Goal: Task Accomplishment & Management: Use online tool/utility

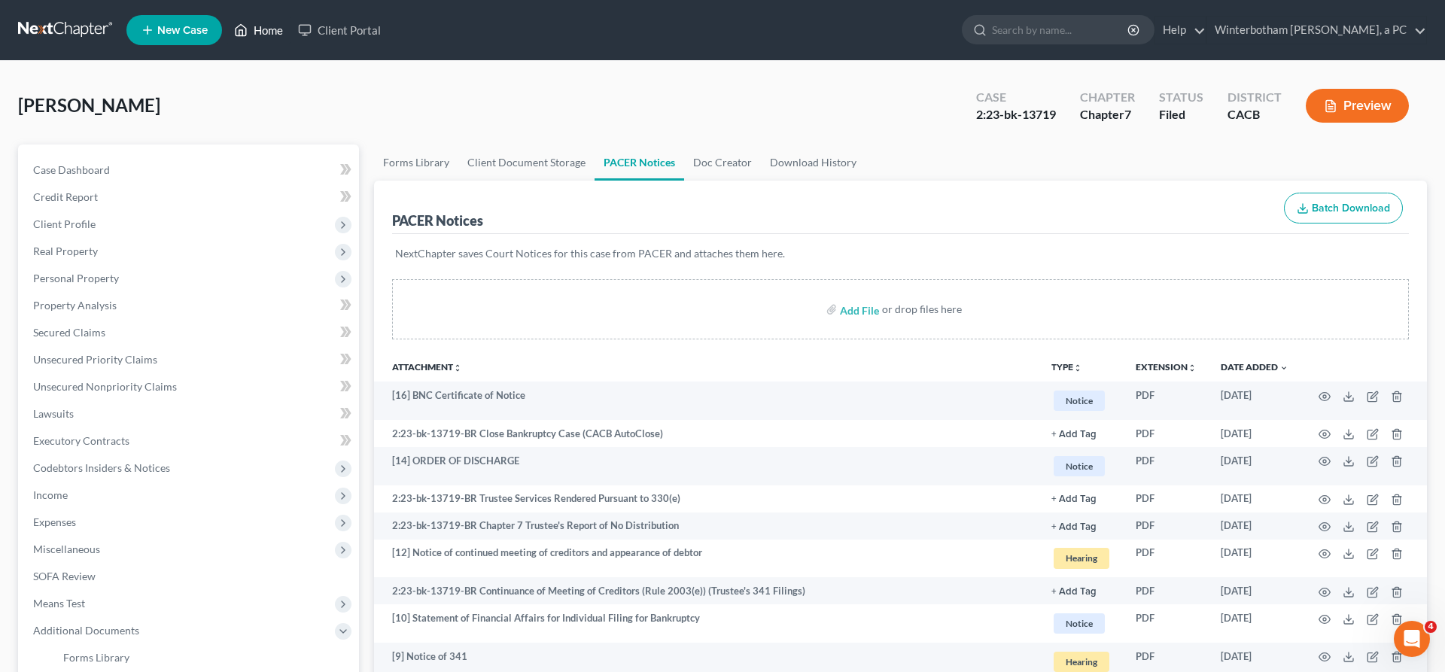
click at [227, 23] on link "Home" at bounding box center [259, 30] width 64 height 27
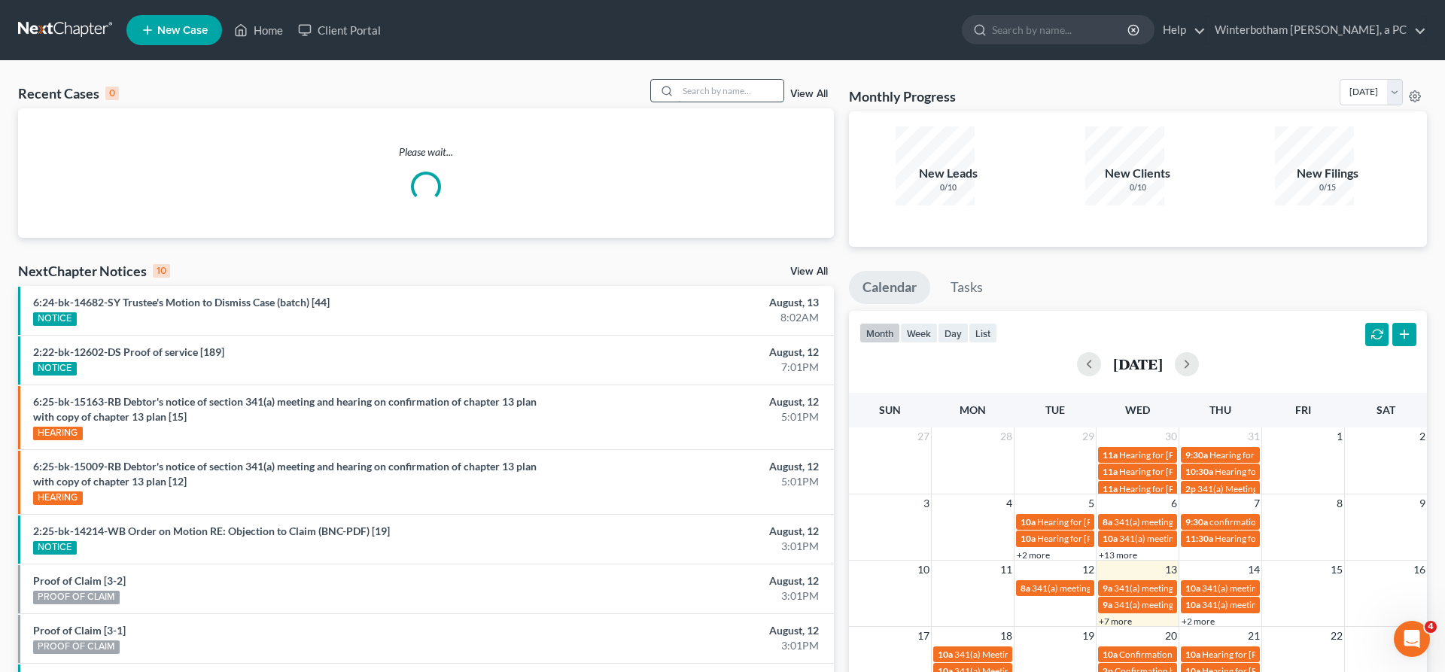
click at [716, 80] on input "search" at bounding box center [730, 91] width 105 height 22
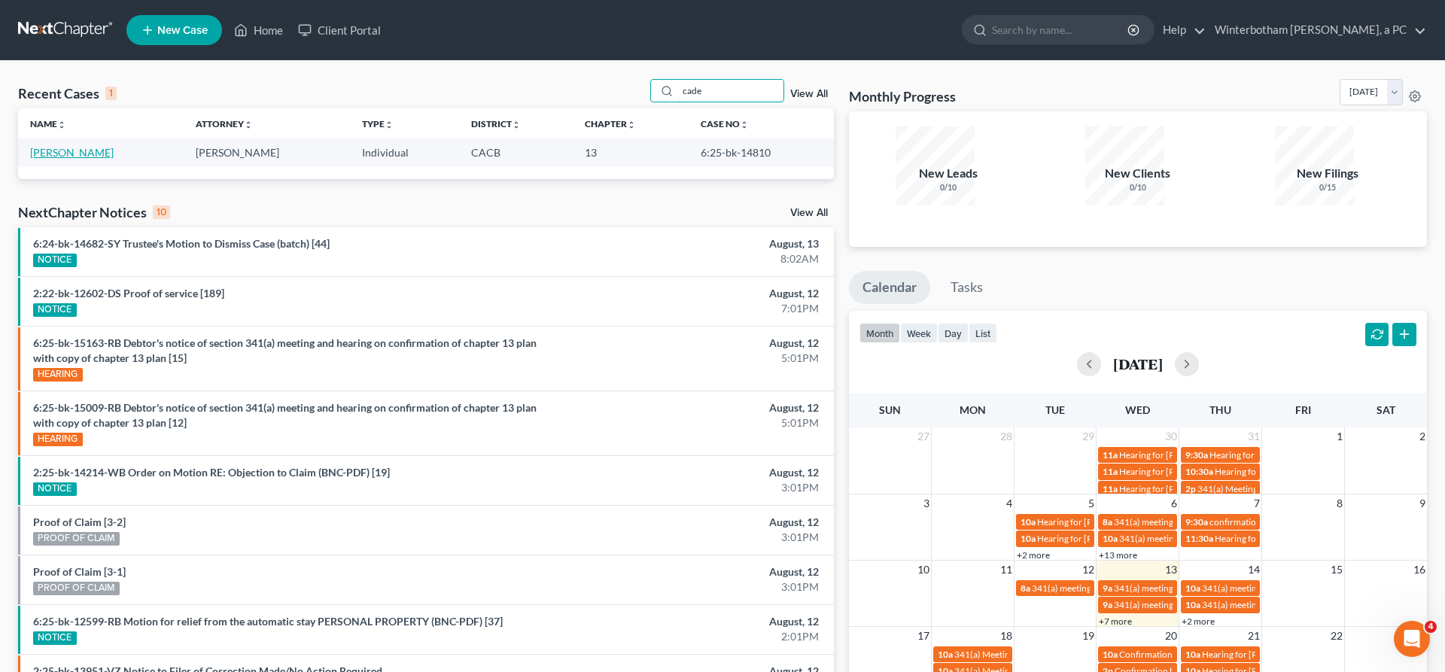
type input "cade"
click at [68, 146] on link "[PERSON_NAME]" at bounding box center [72, 152] width 84 height 13
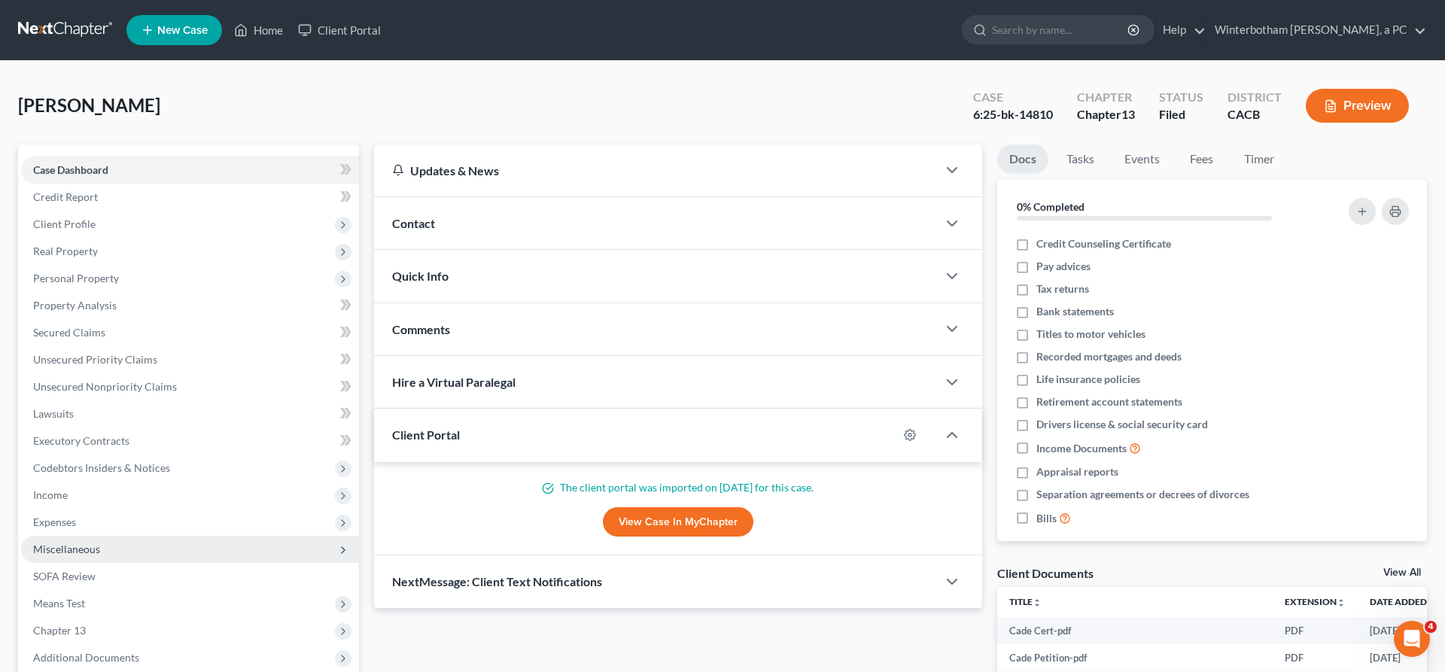
scroll to position [62, 0]
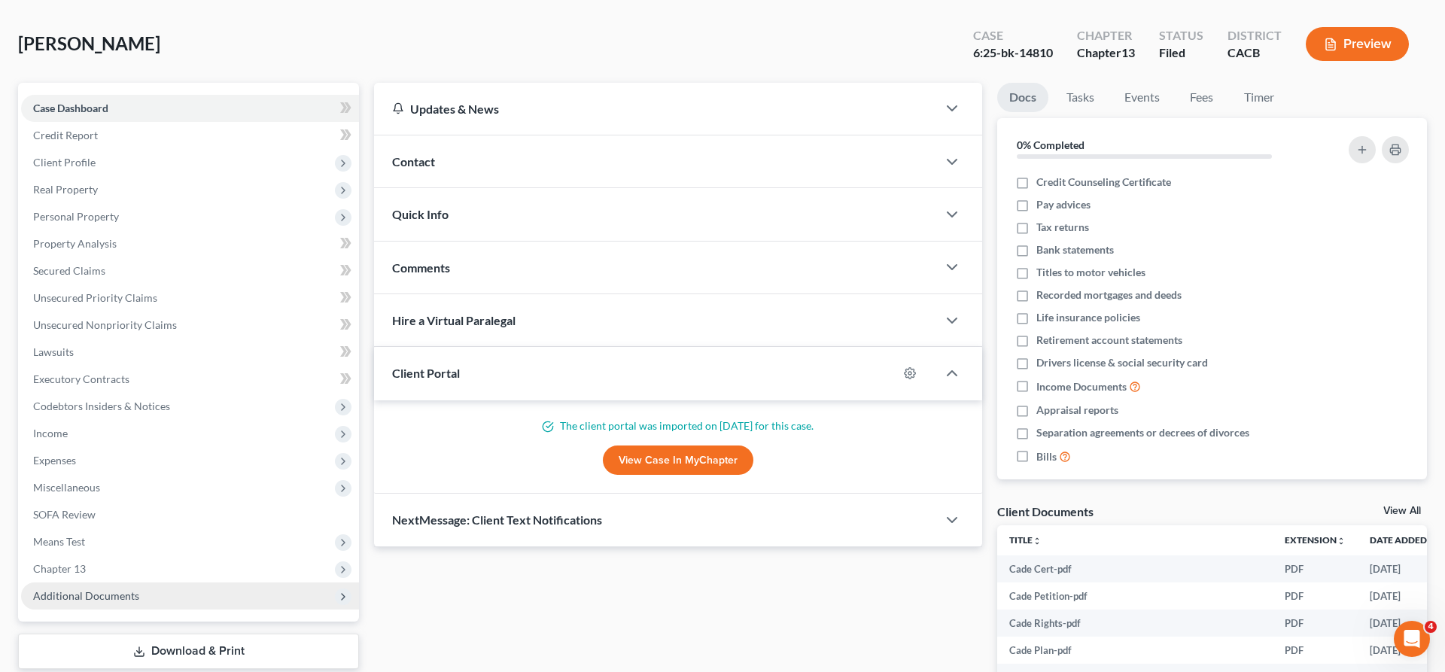
click at [75, 583] on span "Additional Documents" at bounding box center [190, 596] width 338 height 27
click at [93, 671] on span "PACER Notices" at bounding box center [99, 677] width 72 height 13
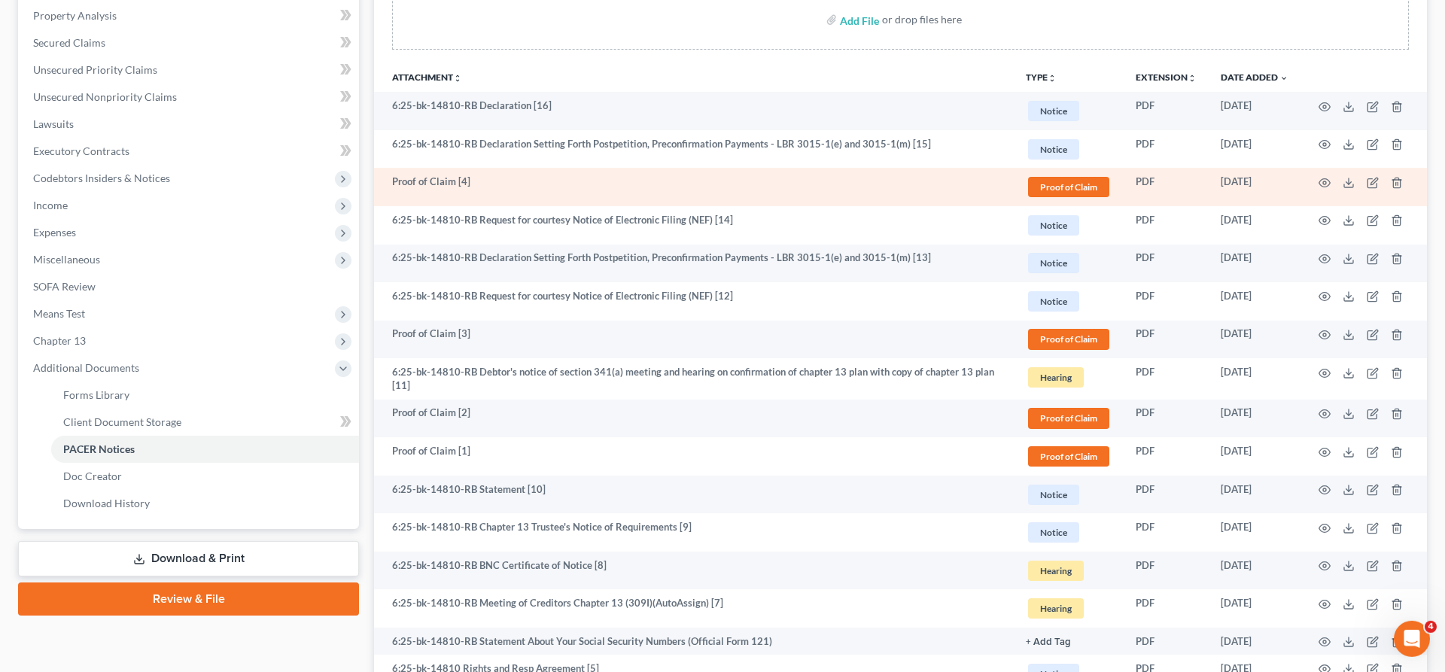
scroll to position [312, 0]
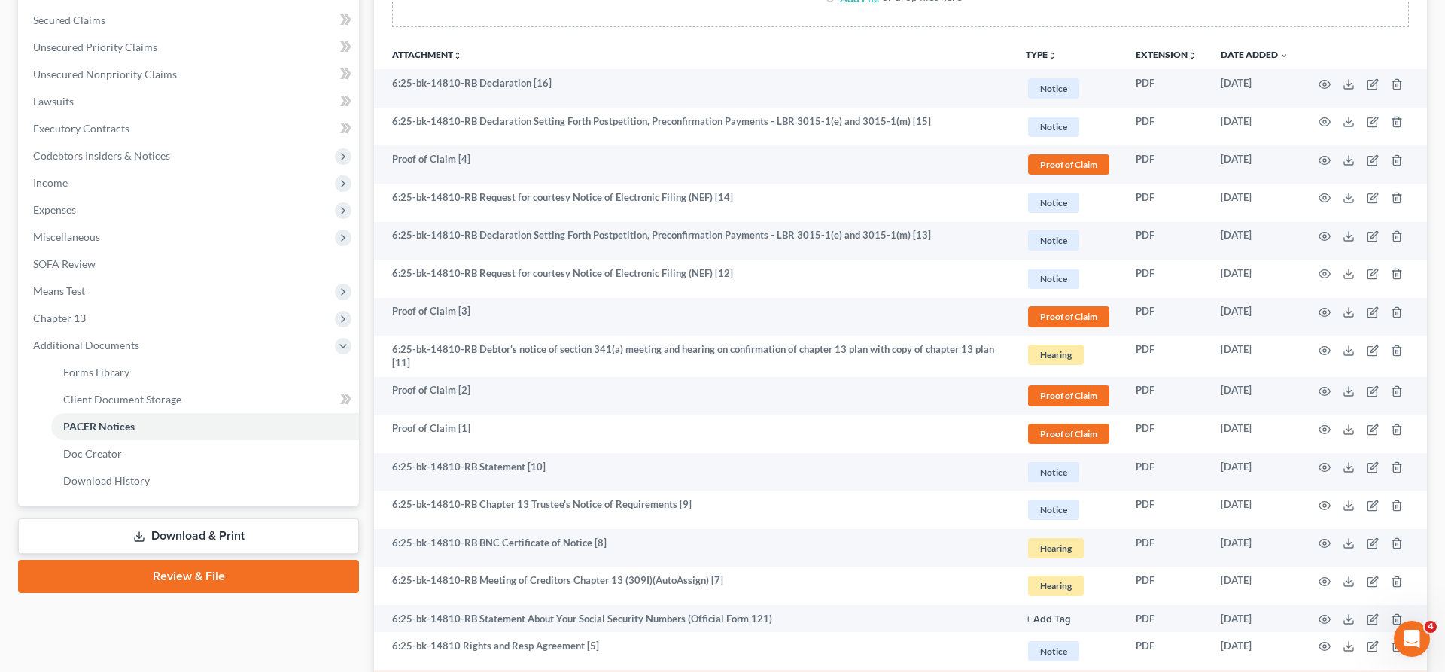
click at [1355, 671] on icon at bounding box center [1349, 685] width 12 height 12
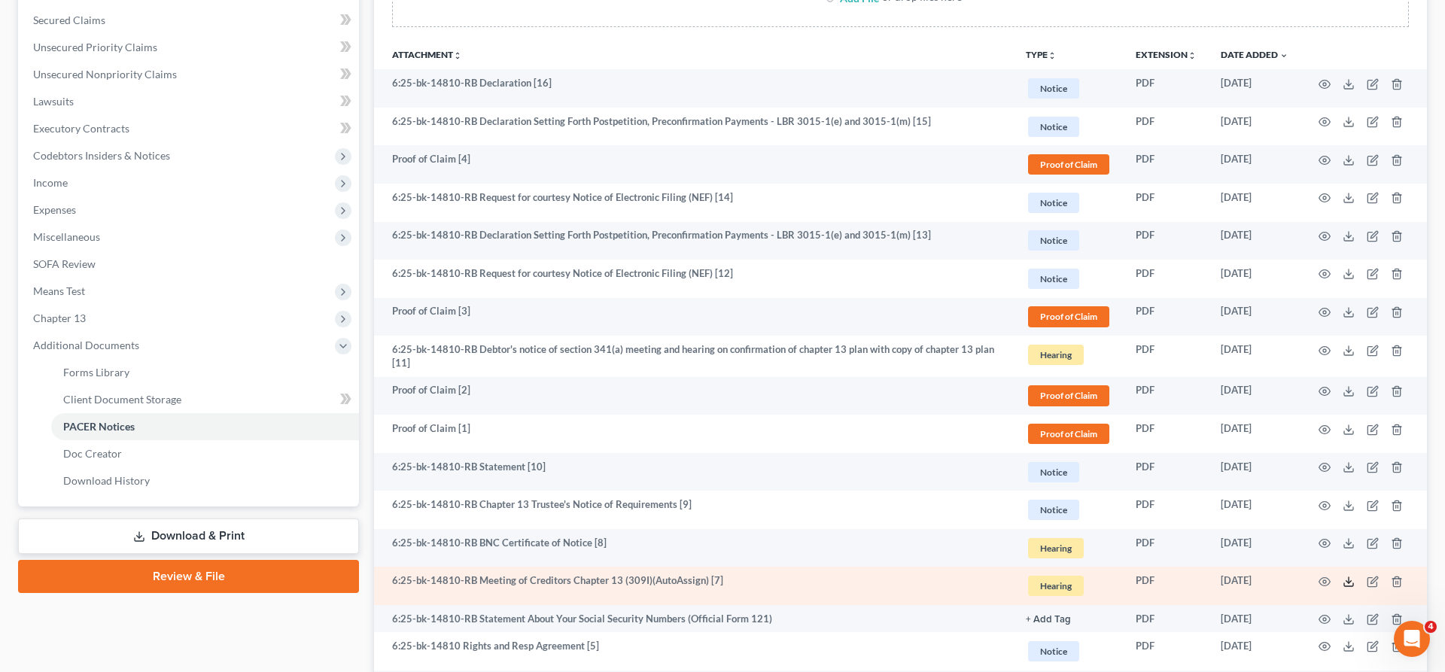
click at [1355, 576] on icon at bounding box center [1349, 582] width 12 height 12
